Goal: Task Accomplishment & Management: Manage account settings

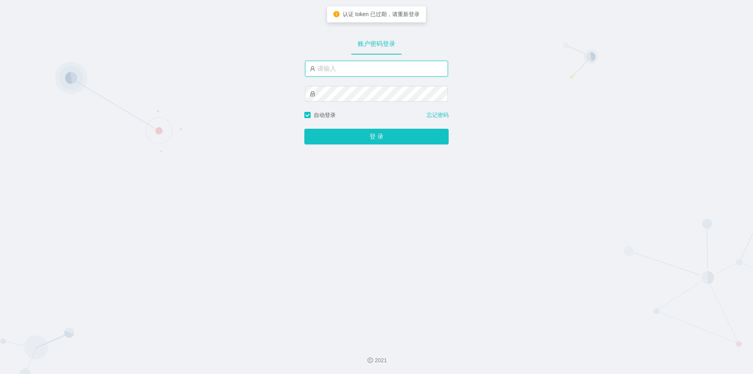
click at [354, 68] on input "text" at bounding box center [376, 69] width 143 height 16
type input "jishu"
click at [304, 129] on button "登 录" at bounding box center [376, 137] width 144 height 16
click at [243, 88] on div "账户密码登录 jishu 自动登录 忘记密码 登 录" at bounding box center [376, 168] width 753 height 337
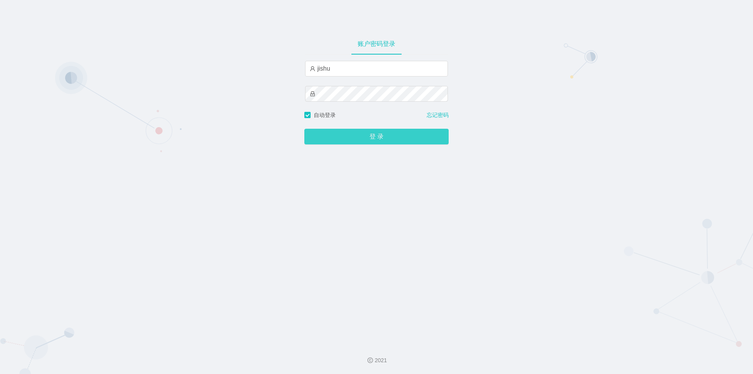
click at [319, 132] on button "登 录" at bounding box center [376, 137] width 144 height 16
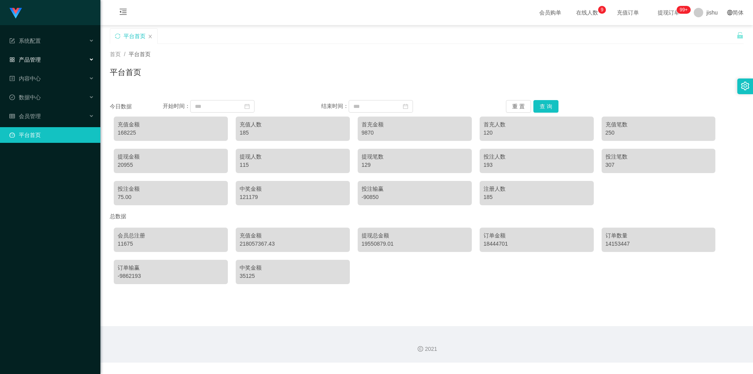
click at [49, 59] on div "产品管理" at bounding box center [50, 60] width 100 height 16
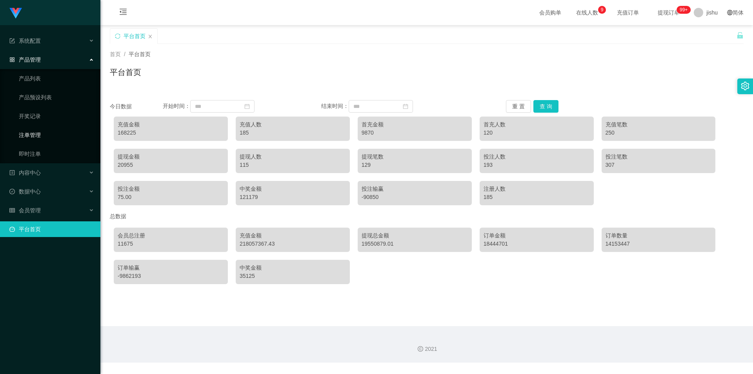
click at [43, 136] on link "注单管理" at bounding box center [56, 135] width 75 height 16
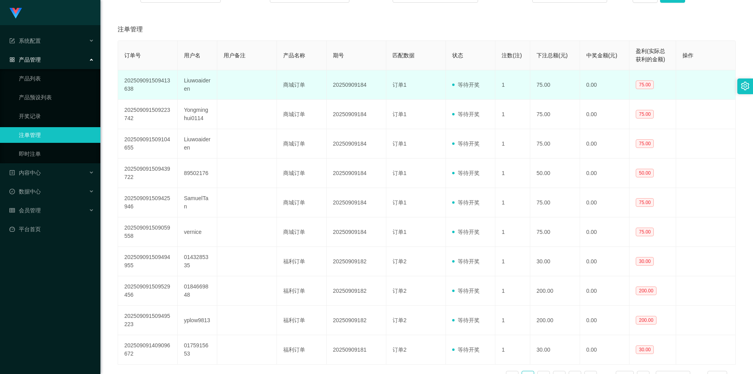
scroll to position [170, 0]
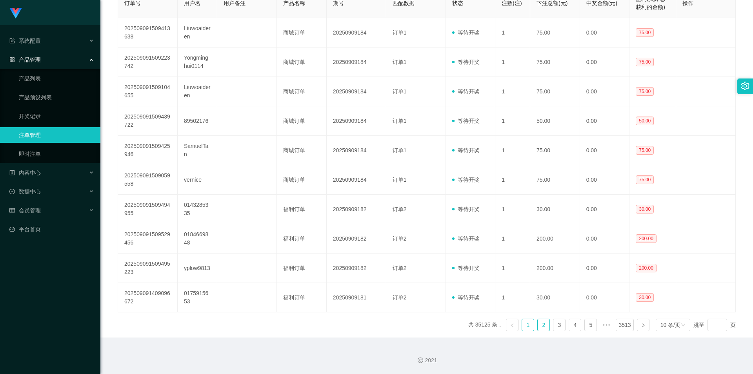
click at [540, 327] on link "2" at bounding box center [544, 325] width 12 height 12
click at [553, 327] on link "3" at bounding box center [559, 325] width 12 height 12
click at [60, 147] on link "即时注单" at bounding box center [56, 154] width 75 height 16
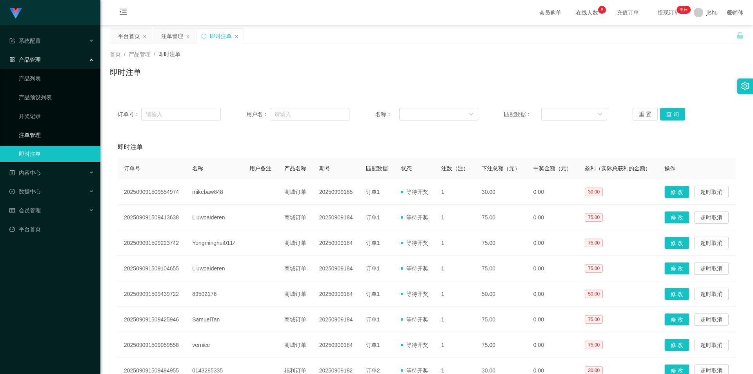
click at [53, 135] on link "注单管理" at bounding box center [56, 135] width 75 height 16
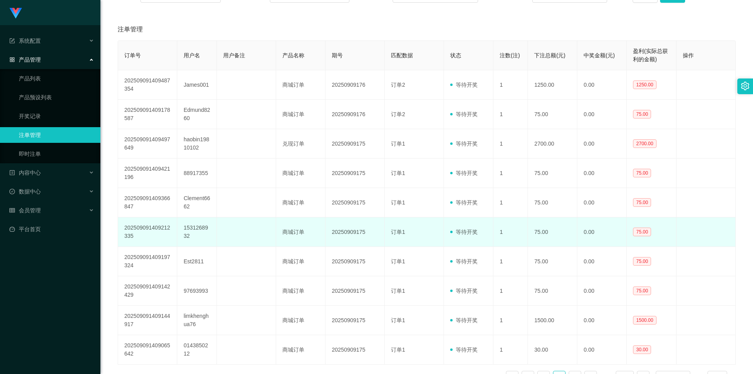
scroll to position [170, 0]
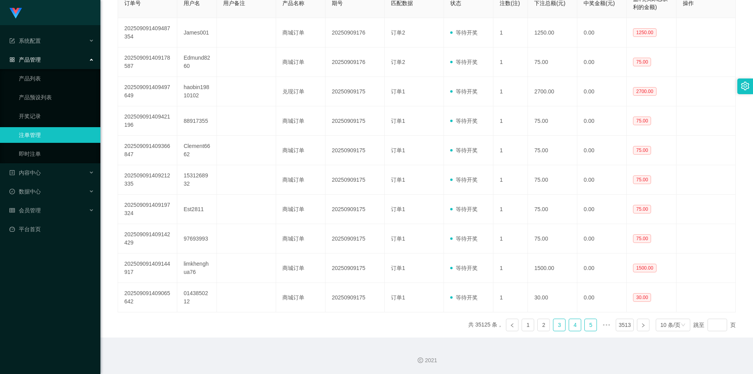
click at [570, 329] on link "4" at bounding box center [575, 325] width 12 height 12
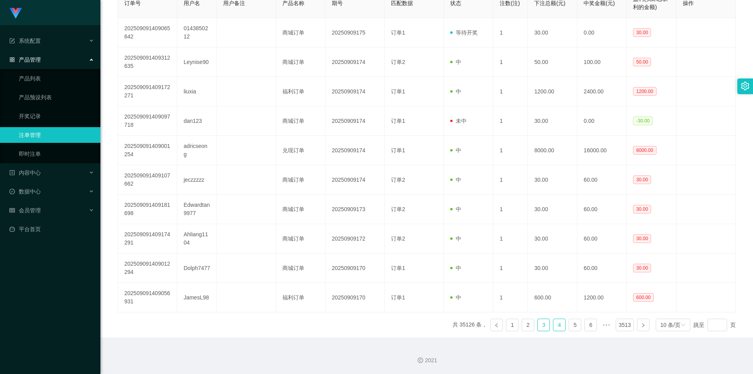
click at [540, 325] on link "3" at bounding box center [544, 325] width 12 height 12
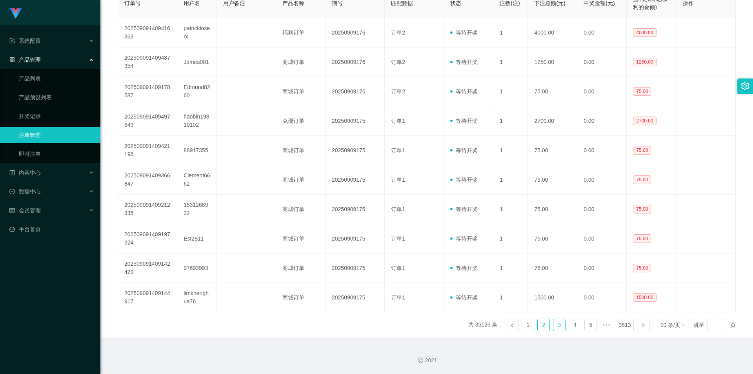
click at [541, 323] on link "2" at bounding box center [544, 325] width 12 height 12
click at [525, 325] on link "1" at bounding box center [528, 325] width 12 height 12
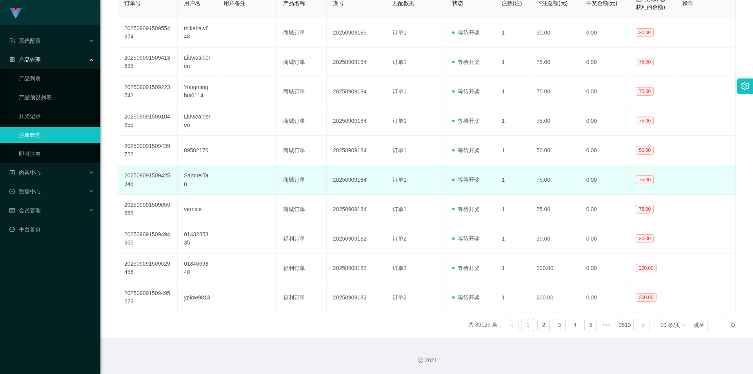
scroll to position [131, 0]
